Goal: Task Accomplishment & Management: Use online tool/utility

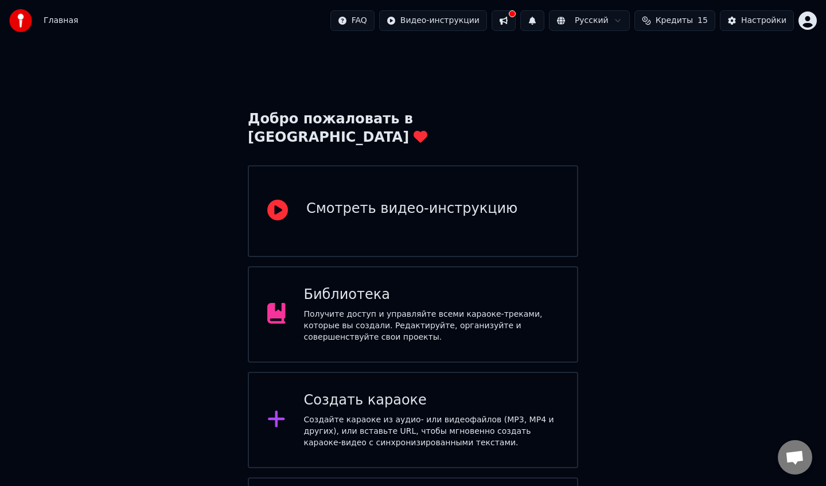
click at [382, 200] on div "Смотреть видео-инструкцию" at bounding box center [411, 209] width 211 height 18
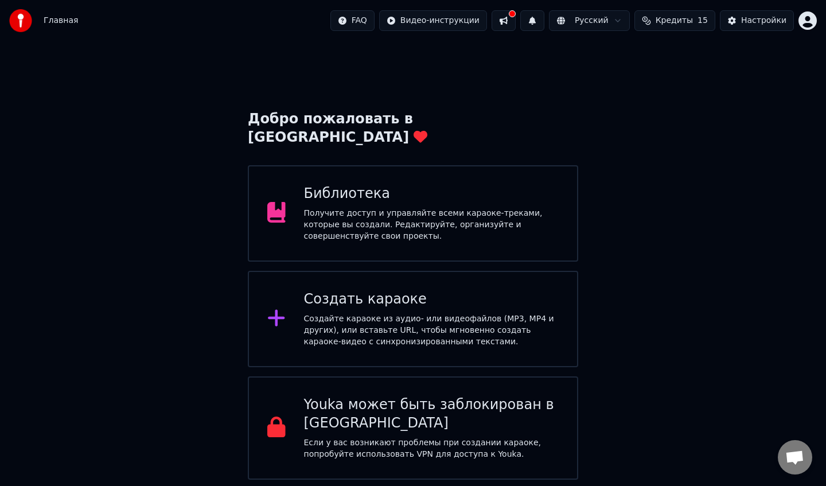
click at [322, 290] on div "Создать караоке" at bounding box center [431, 299] width 255 height 18
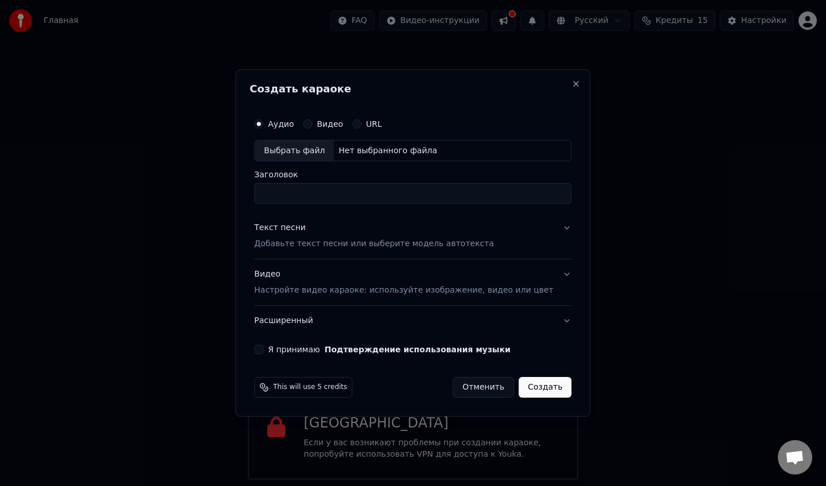
click at [325, 124] on label "Видео" at bounding box center [330, 124] width 26 height 8
click at [312, 124] on button "Видео" at bounding box center [307, 123] width 9 height 9
click at [319, 154] on div "Выбрать файл" at bounding box center [294, 151] width 79 height 21
type input "**********"
click at [302, 231] on div "Текст песни" at bounding box center [280, 228] width 52 height 11
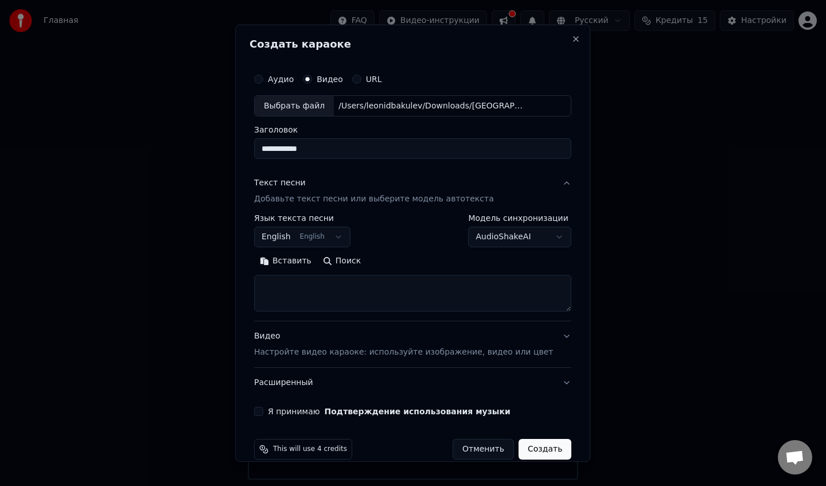
click at [334, 239] on button "English English" at bounding box center [302, 237] width 96 height 21
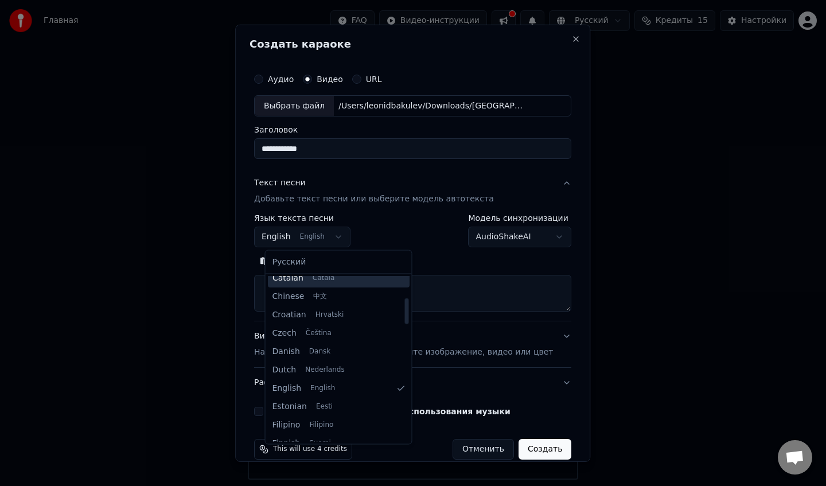
scroll to position [134, 0]
select select "**"
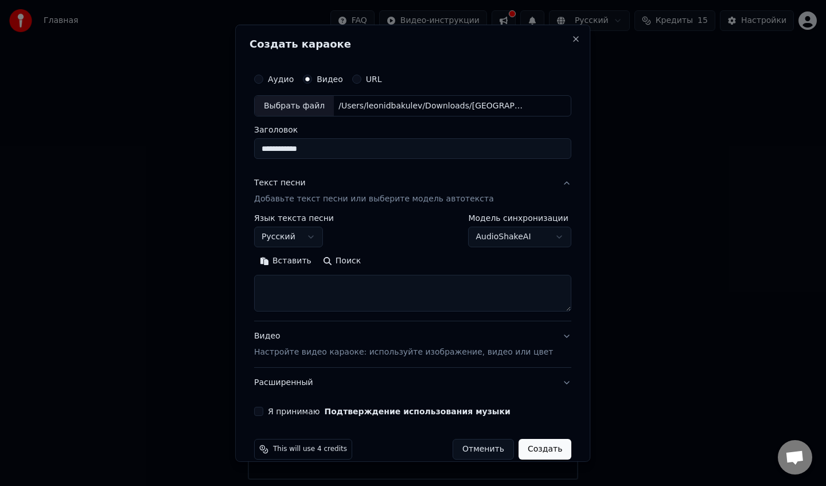
click at [525, 239] on body "Главная FAQ Видео-инструкции Русский Кредиты 15 Настройки Добро пожаловать в Yo…" at bounding box center [413, 240] width 826 height 480
click at [419, 230] on body "Главная FAQ Видео-инструкции Русский Кредиты 15 Настройки Добро пожаловать в Yo…" at bounding box center [413, 240] width 826 height 480
click at [359, 289] on textarea at bounding box center [412, 293] width 317 height 37
paste textarea "**********"
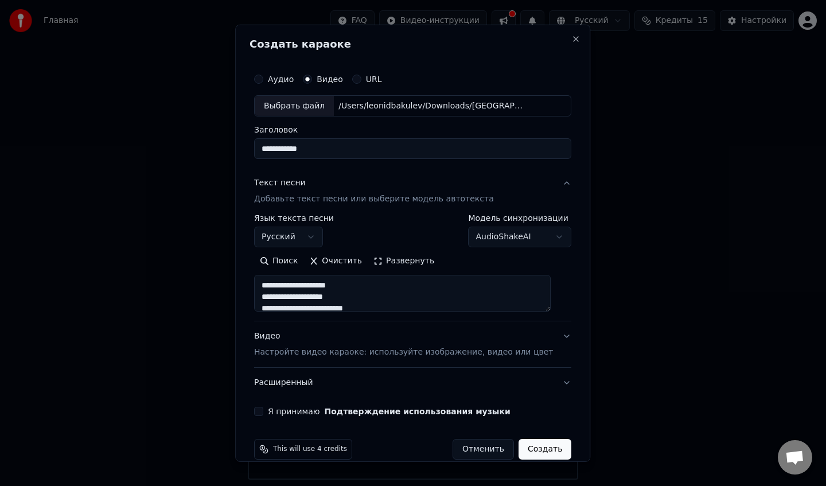
type textarea "**********"
click at [278, 340] on div "Видео Настройте видео караоке: используйте изображение, видео или цвет" at bounding box center [403, 344] width 299 height 28
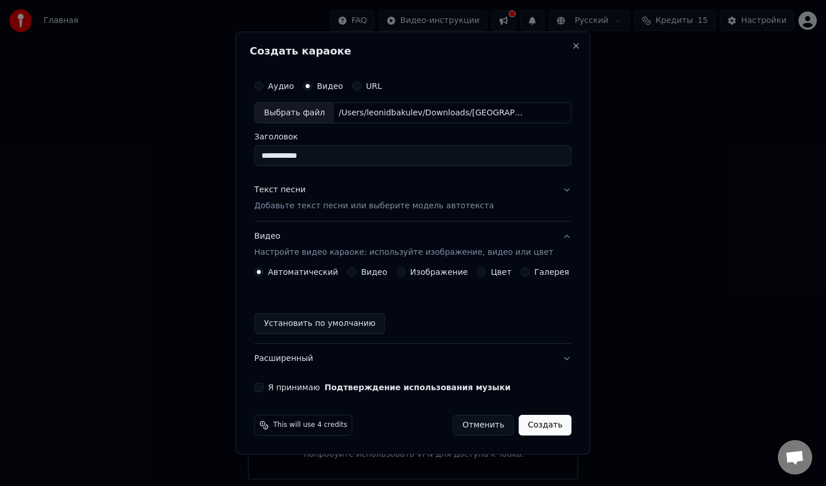
click at [263, 390] on button "Я принимаю Подтверждение использования музыки" at bounding box center [258, 387] width 9 height 9
click at [542, 427] on button "Создать" at bounding box center [545, 425] width 53 height 21
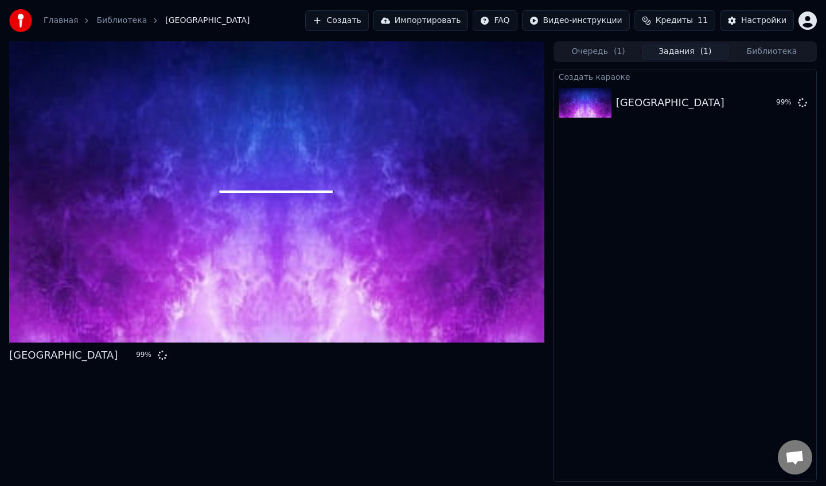
click at [412, 427] on div "Ростов город 99 %" at bounding box center [276, 261] width 535 height 441
click at [461, 249] on div at bounding box center [276, 191] width 535 height 301
click at [245, 360] on div "Ростов город 99 %" at bounding box center [276, 355] width 535 height 16
click at [153, 382] on div "Ростов город 99 %" at bounding box center [276, 261] width 535 height 441
click at [226, 384] on div "Ростов город 99 %" at bounding box center [276, 261] width 535 height 441
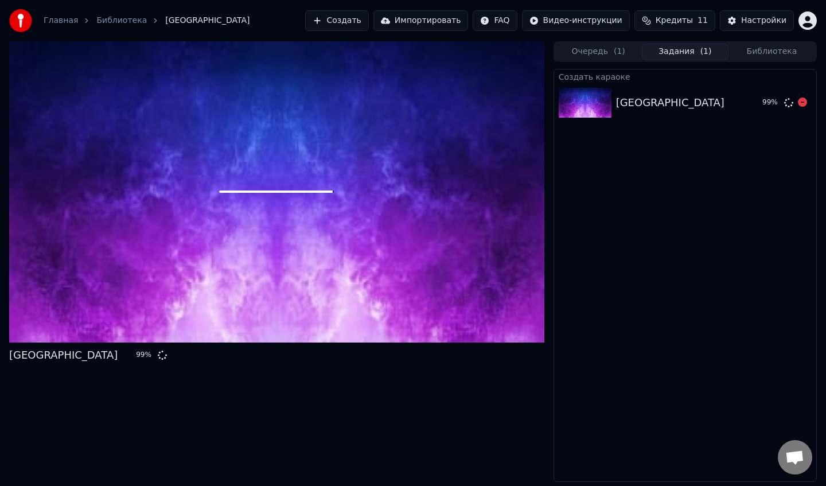
click at [573, 95] on img at bounding box center [585, 103] width 53 height 30
click at [642, 99] on div "[GEOGRAPHIC_DATA]" at bounding box center [670, 103] width 108 height 16
